Goal: Information Seeking & Learning: Learn about a topic

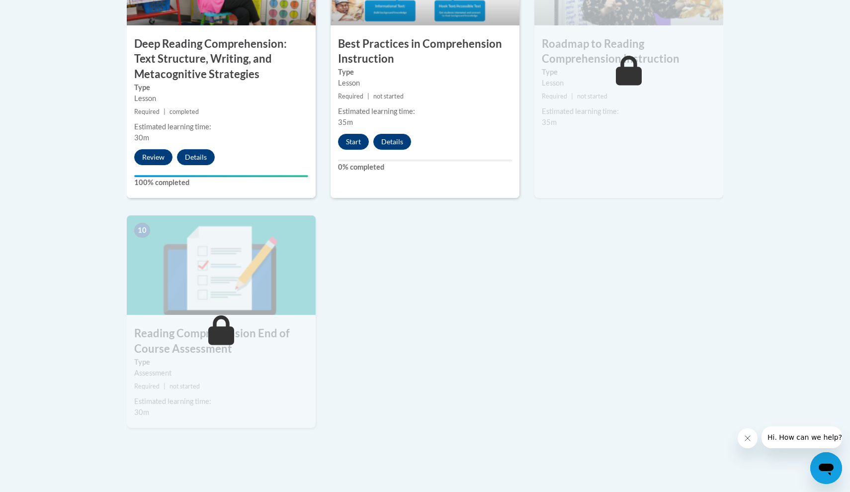
scroll to position [950, 0]
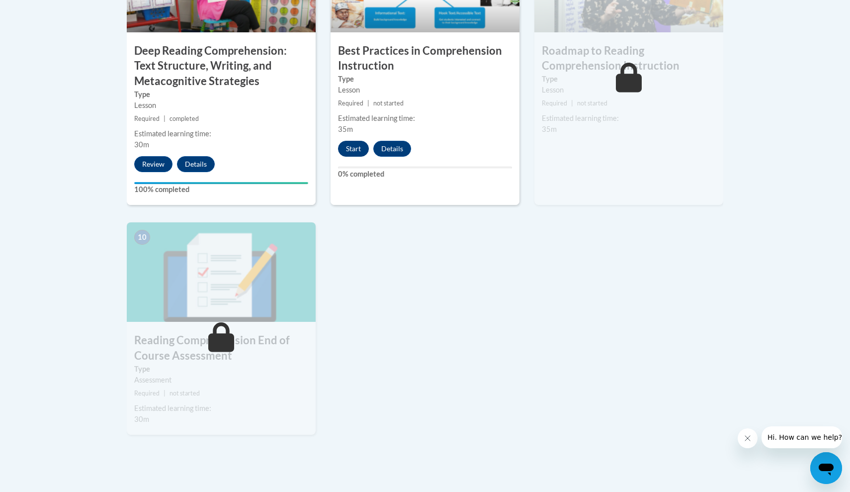
click at [354, 147] on button "Start" at bounding box center [353, 149] width 31 height 16
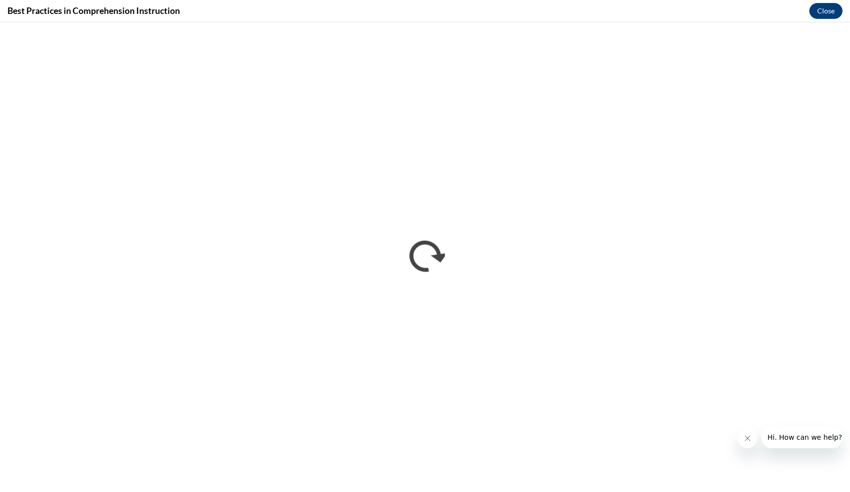
scroll to position [0, 0]
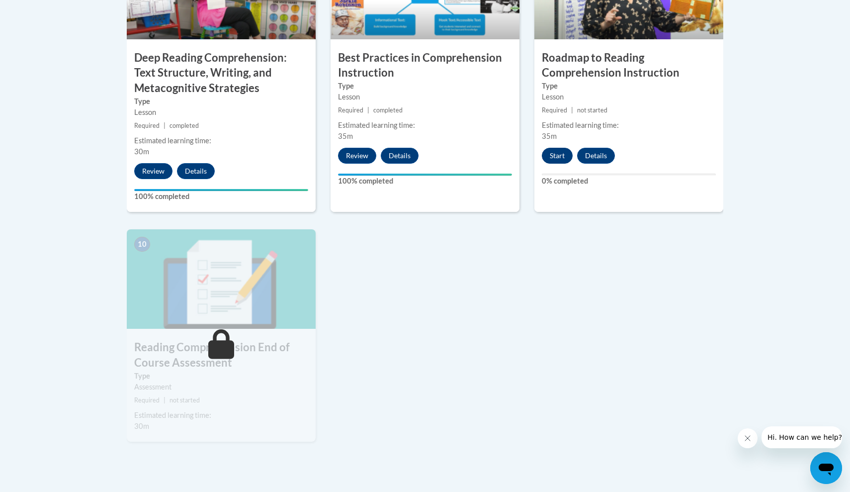
scroll to position [943, 0]
click at [559, 154] on button "Start" at bounding box center [557, 156] width 31 height 16
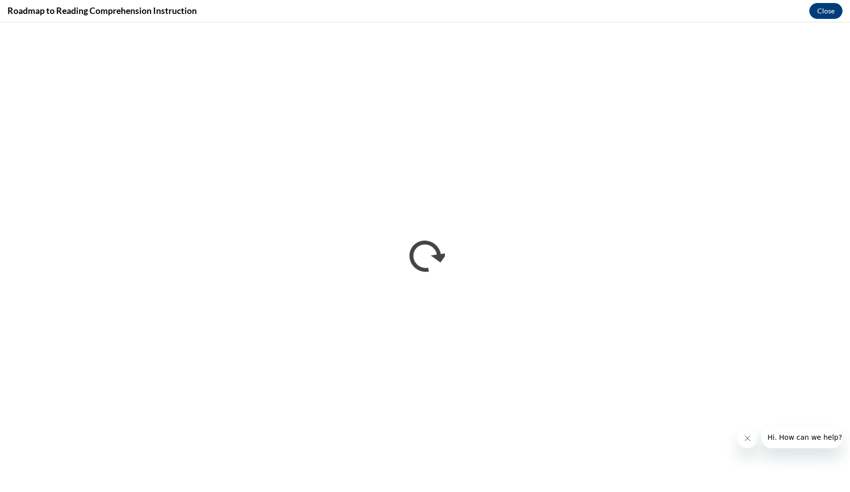
scroll to position [0, 0]
